Goal: Task Accomplishment & Management: Manage account settings

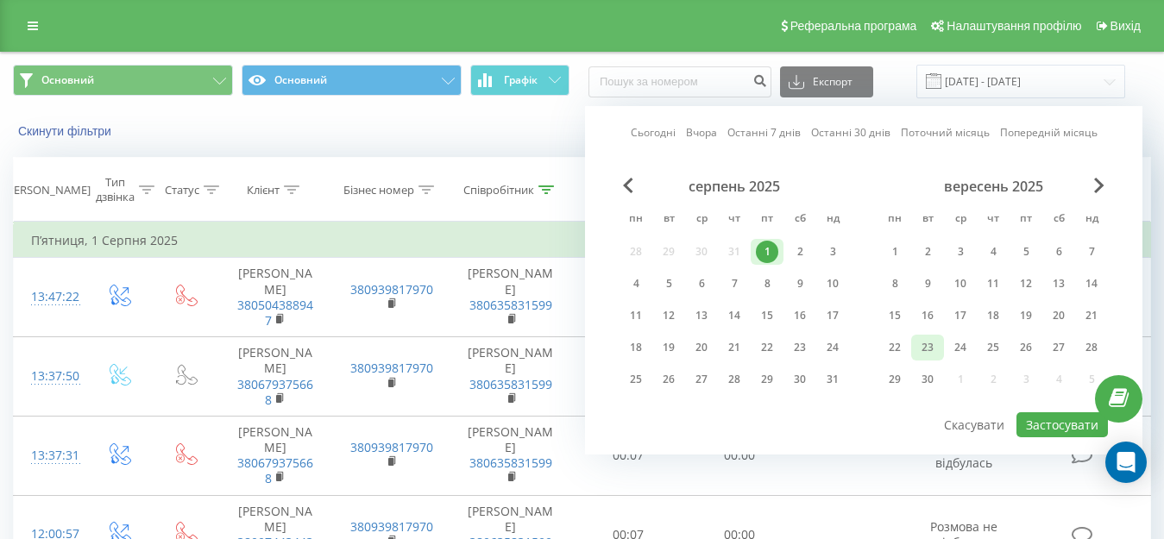
click at [930, 339] on div "23" at bounding box center [928, 348] width 22 height 22
click at [1062, 431] on button "Застосувати" at bounding box center [1062, 425] width 91 height 25
type input "[DATE] - [DATE]"
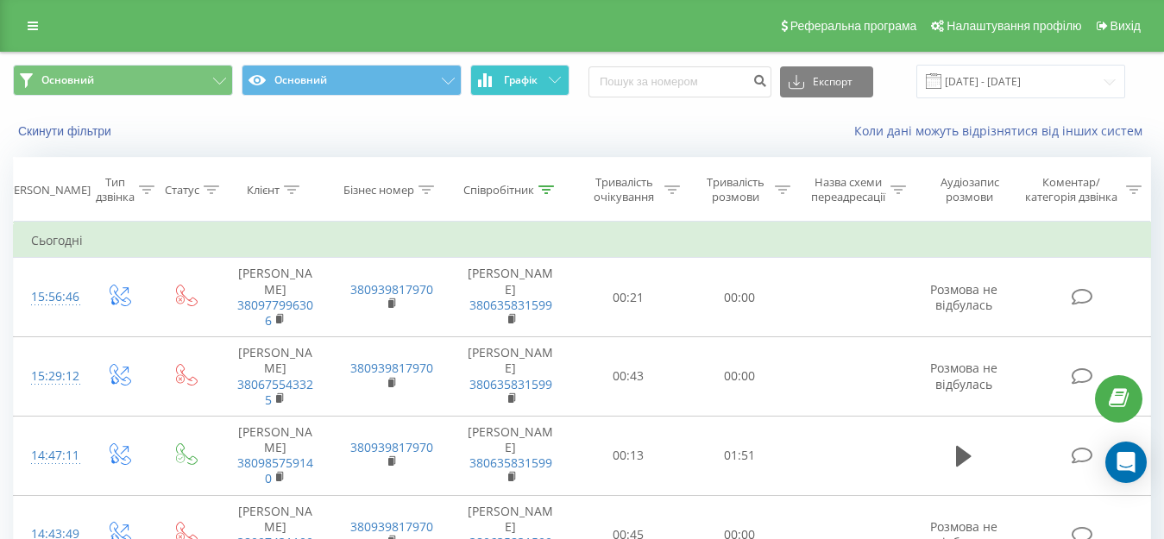
click at [539, 75] on button "Графік" at bounding box center [519, 80] width 99 height 31
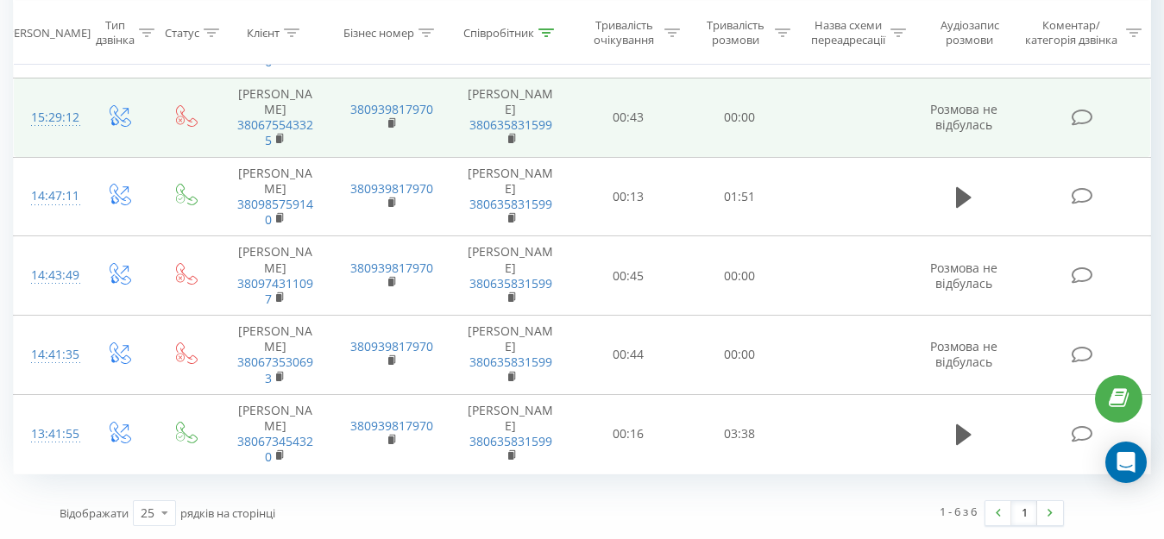
scroll to position [878, 0]
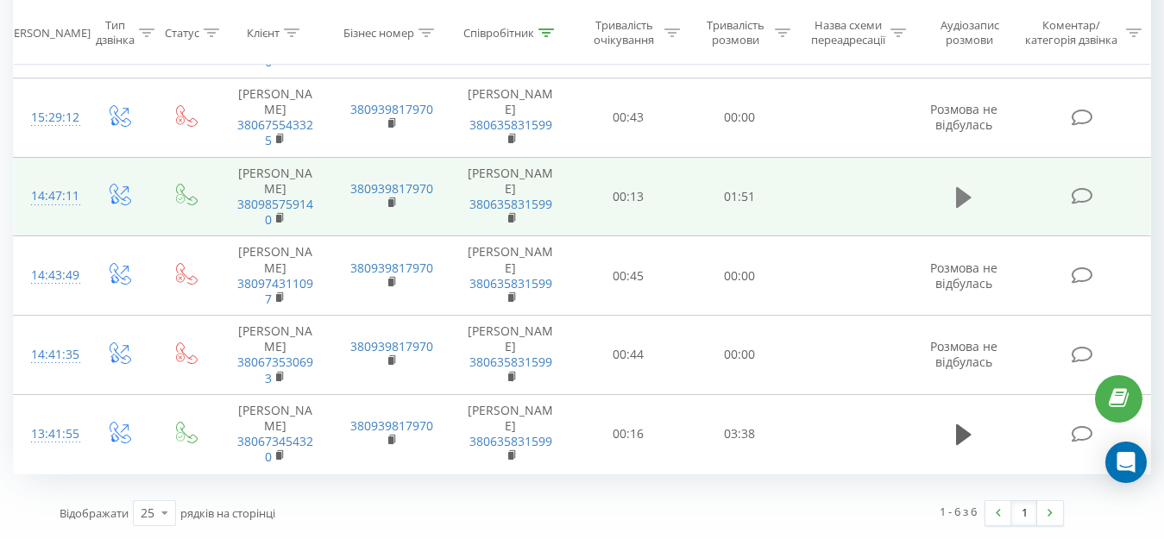
click at [968, 187] on icon at bounding box center [964, 197] width 16 height 21
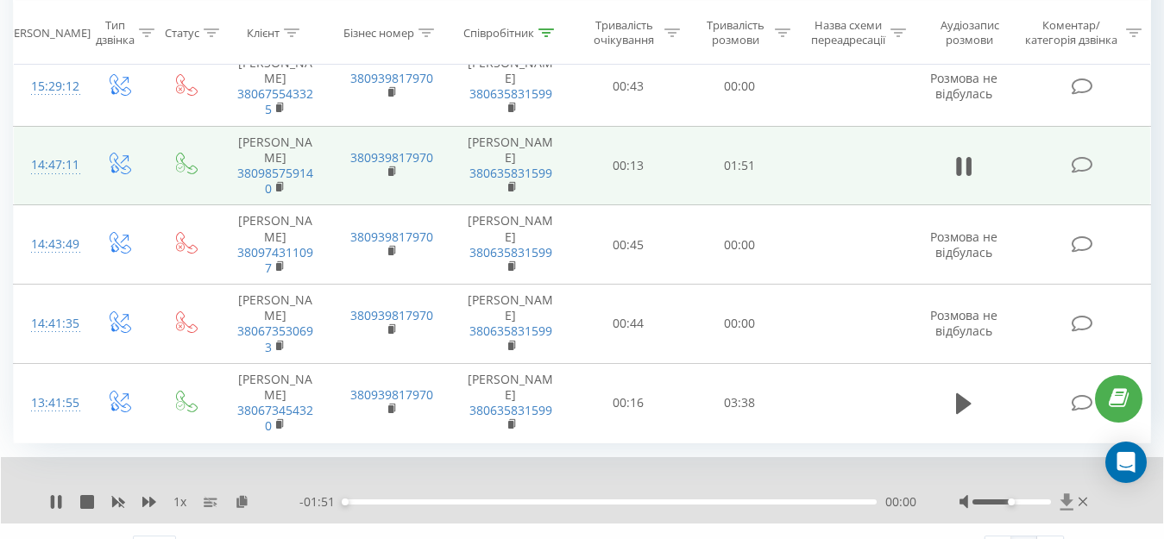
click at [1062, 511] on icon at bounding box center [1067, 502] width 15 height 17
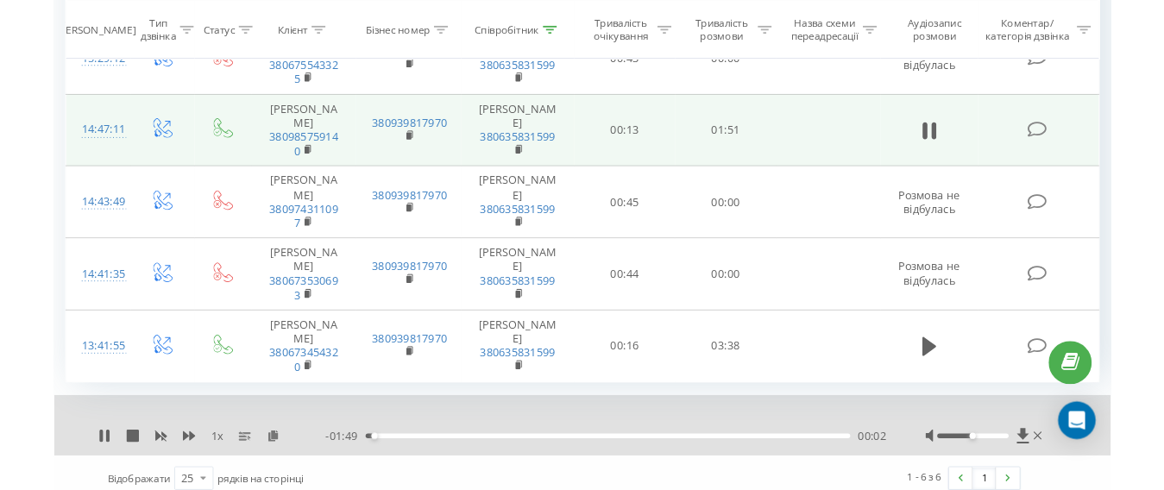
scroll to position [944, 0]
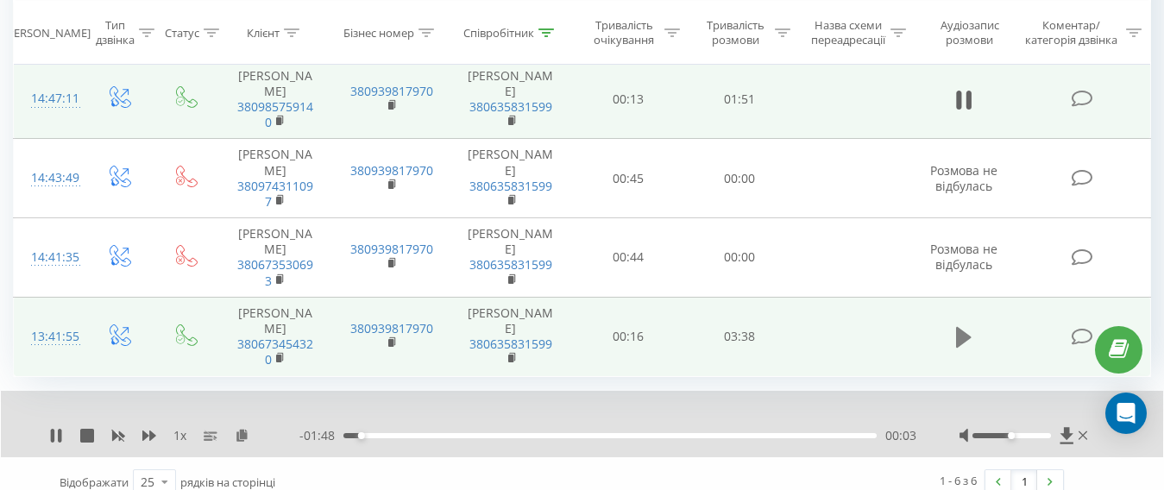
click at [964, 350] on icon at bounding box center [964, 337] width 16 height 24
click at [1069, 444] on icon at bounding box center [1066, 435] width 13 height 16
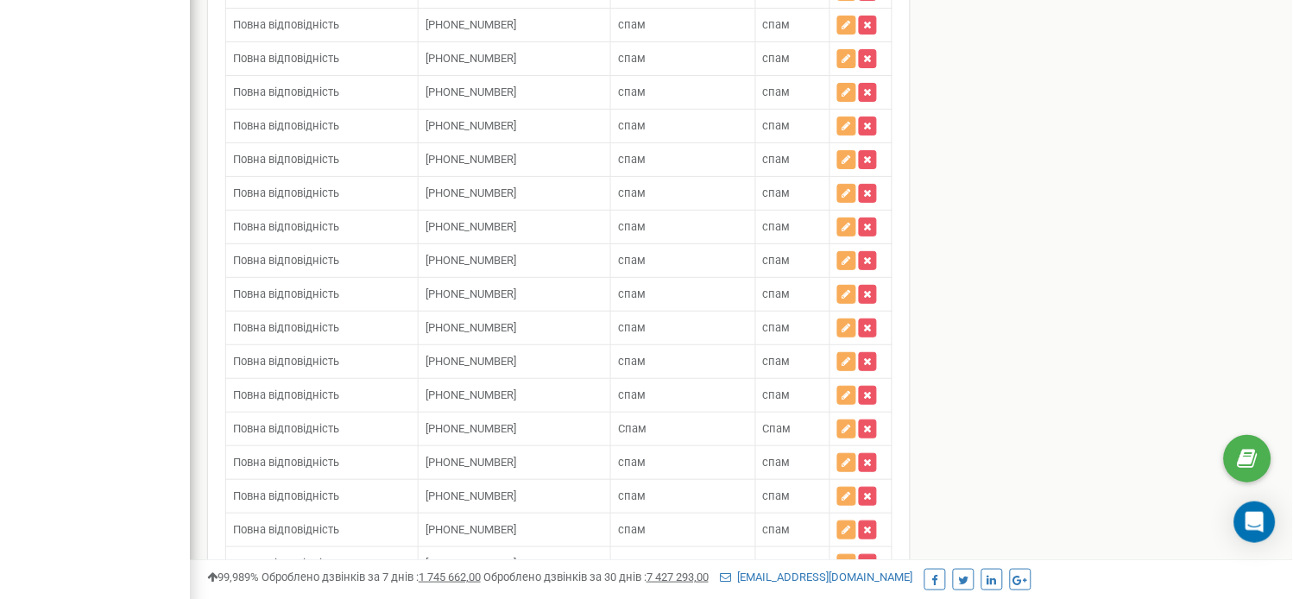
scroll to position [1991, 0]
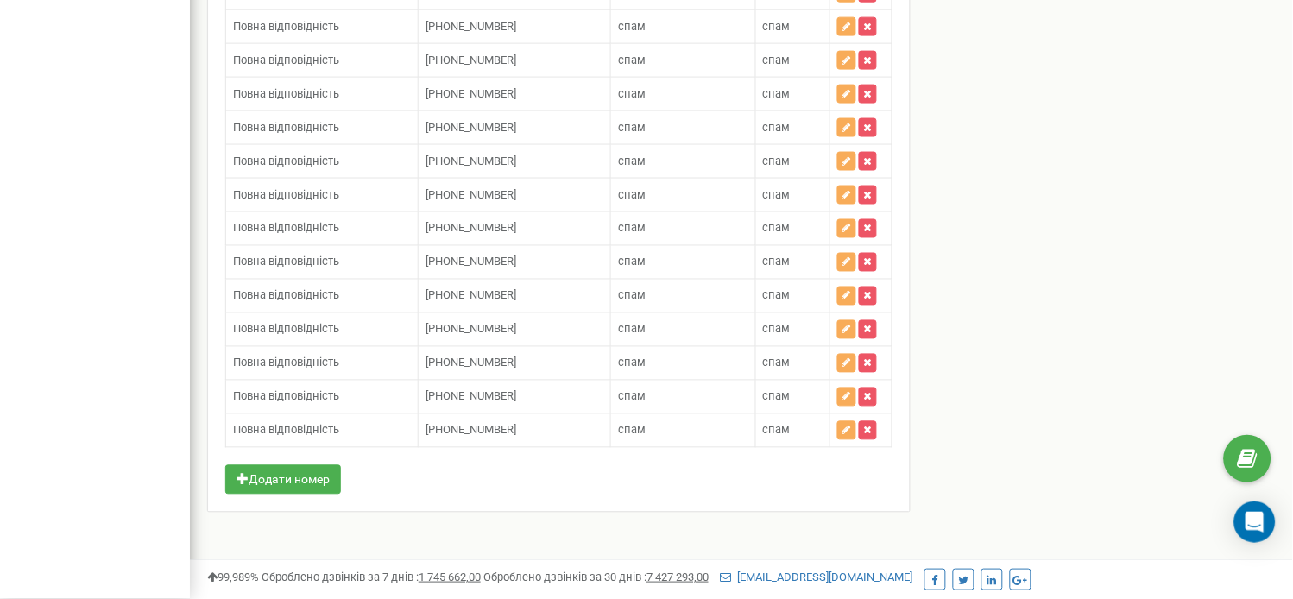
click at [280, 496] on div "Додати номер Зберегти" at bounding box center [558, 488] width 667 height 47
click at [297, 486] on button "Додати номер" at bounding box center [283, 479] width 116 height 29
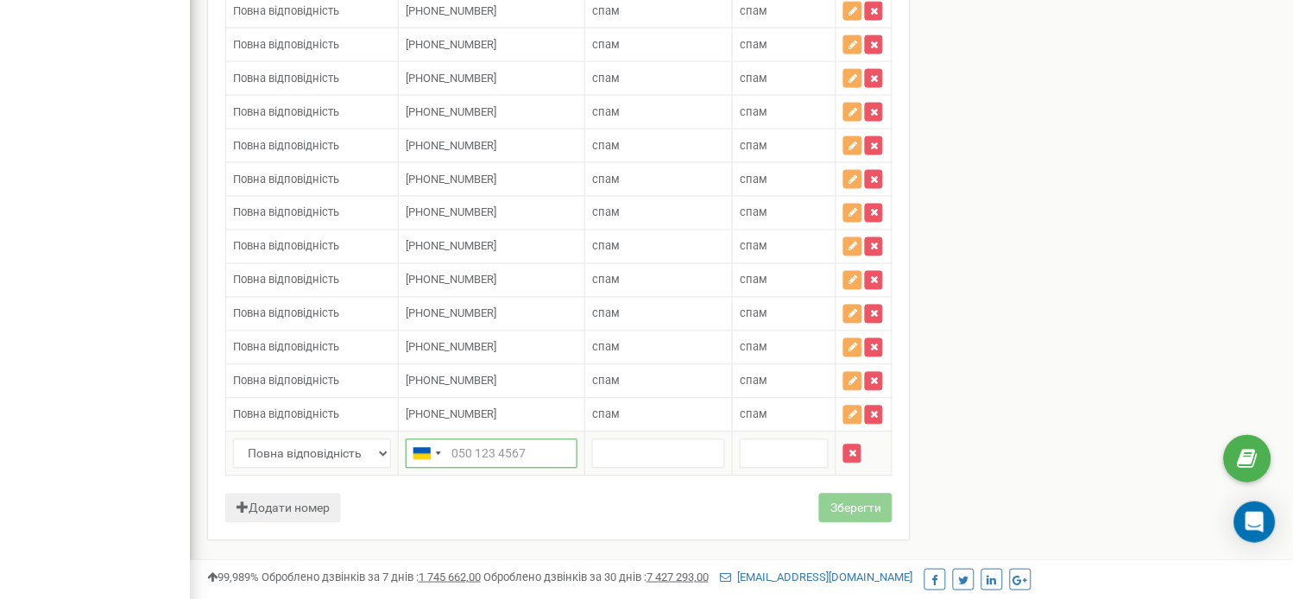
click at [479, 461] on input "text" at bounding box center [492, 453] width 172 height 29
paste input "48606121115"
type input "+48606121115"
click at [626, 458] on input "text" at bounding box center [658, 453] width 133 height 29
type input "спам"
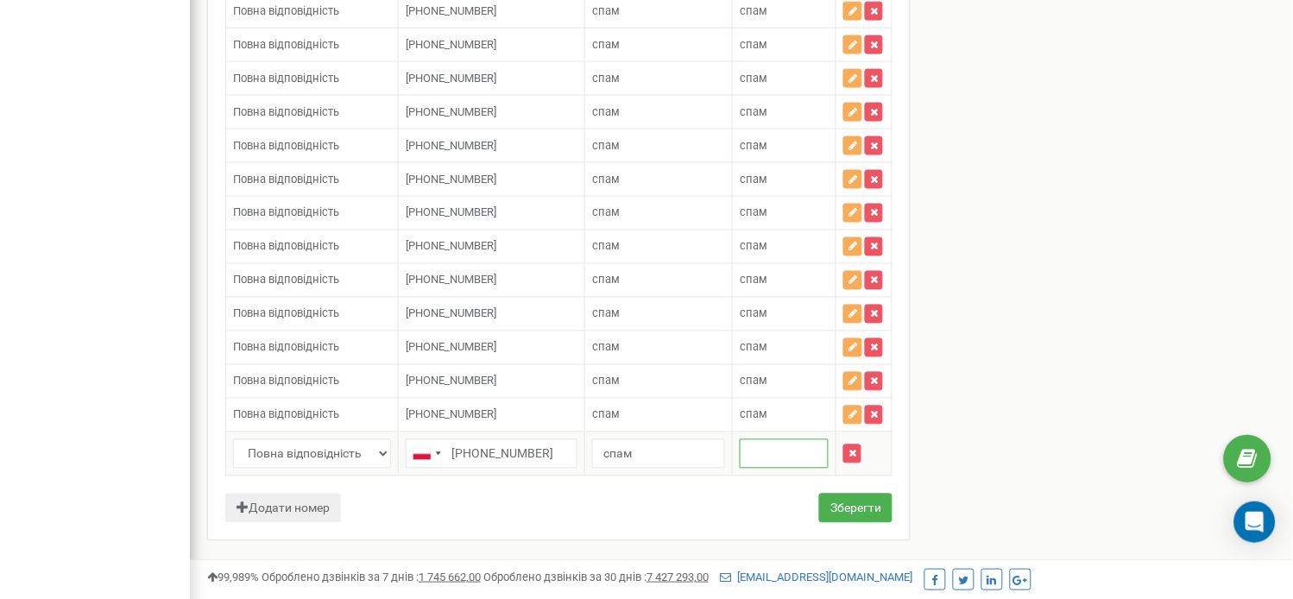
click at [766, 463] on input "text" at bounding box center [784, 453] width 89 height 29
type input "спам"
click at [837, 518] on button "Зберегти" at bounding box center [855, 508] width 73 height 29
